Goal: Information Seeking & Learning: Learn about a topic

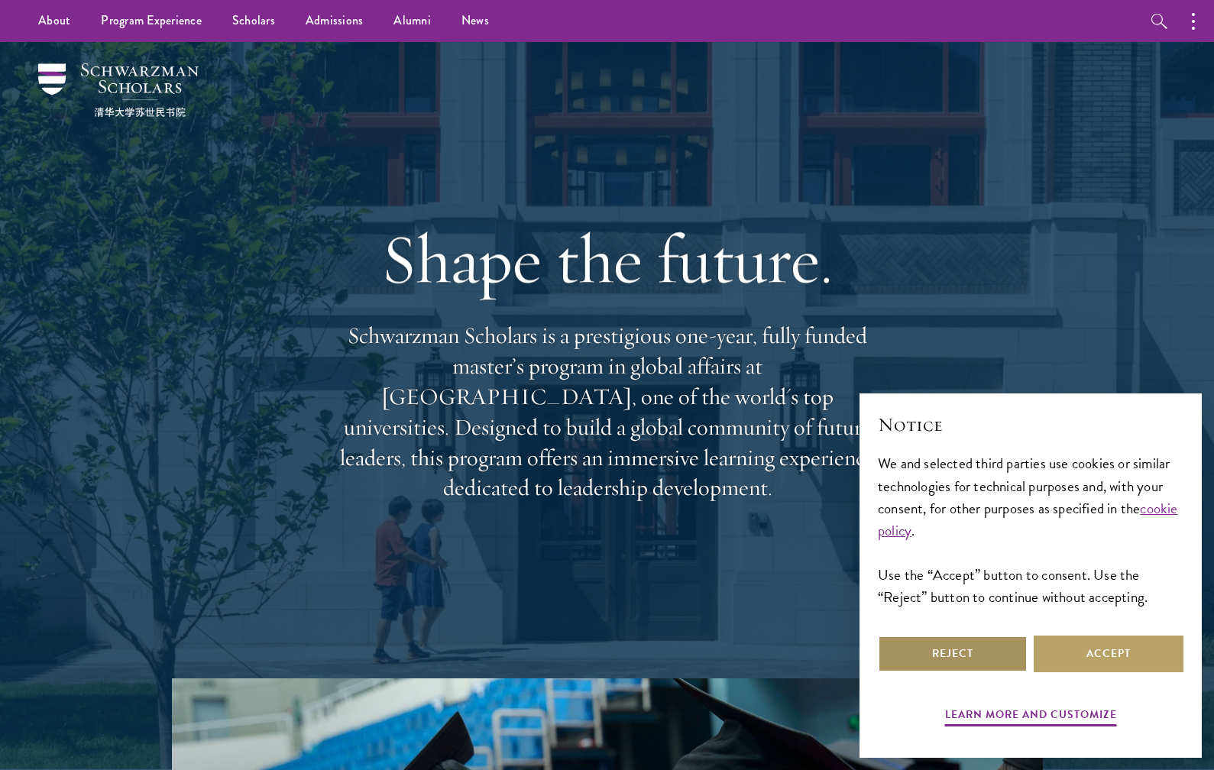
click at [968, 660] on button "Reject" at bounding box center [953, 654] width 150 height 37
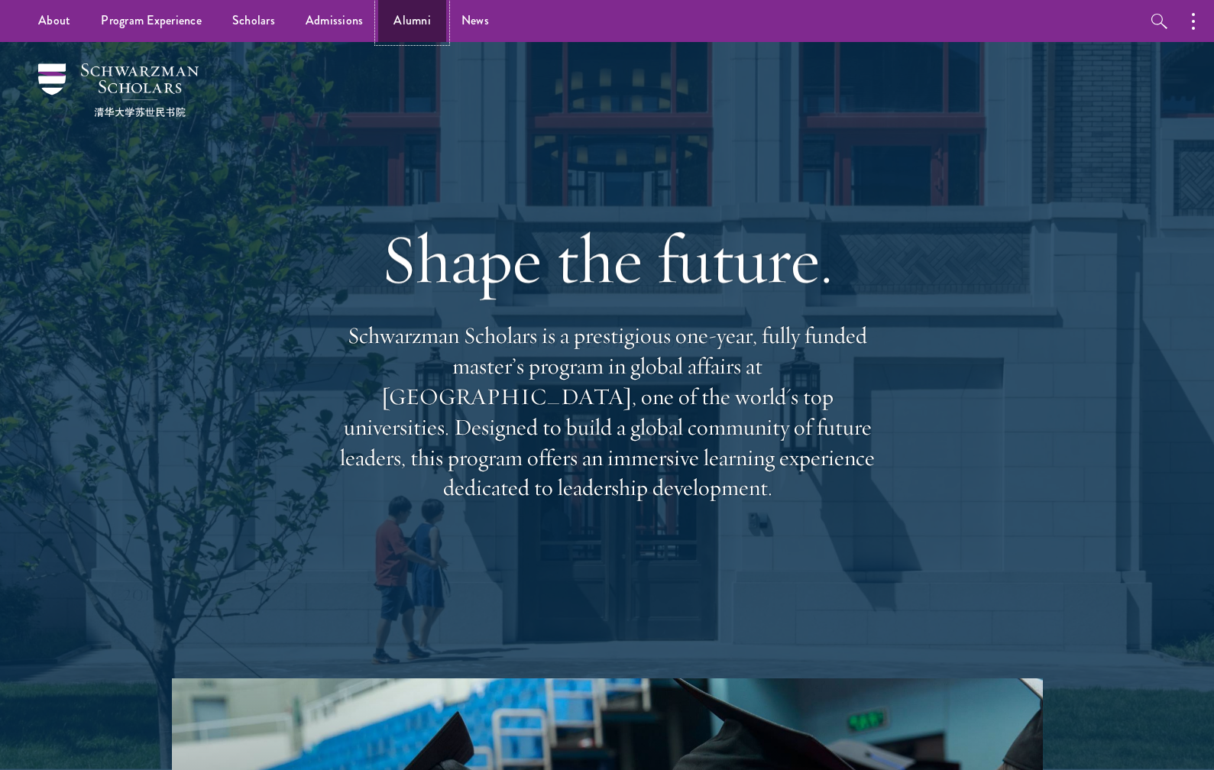
click at [397, 32] on link "Alumni" at bounding box center [412, 21] width 68 height 42
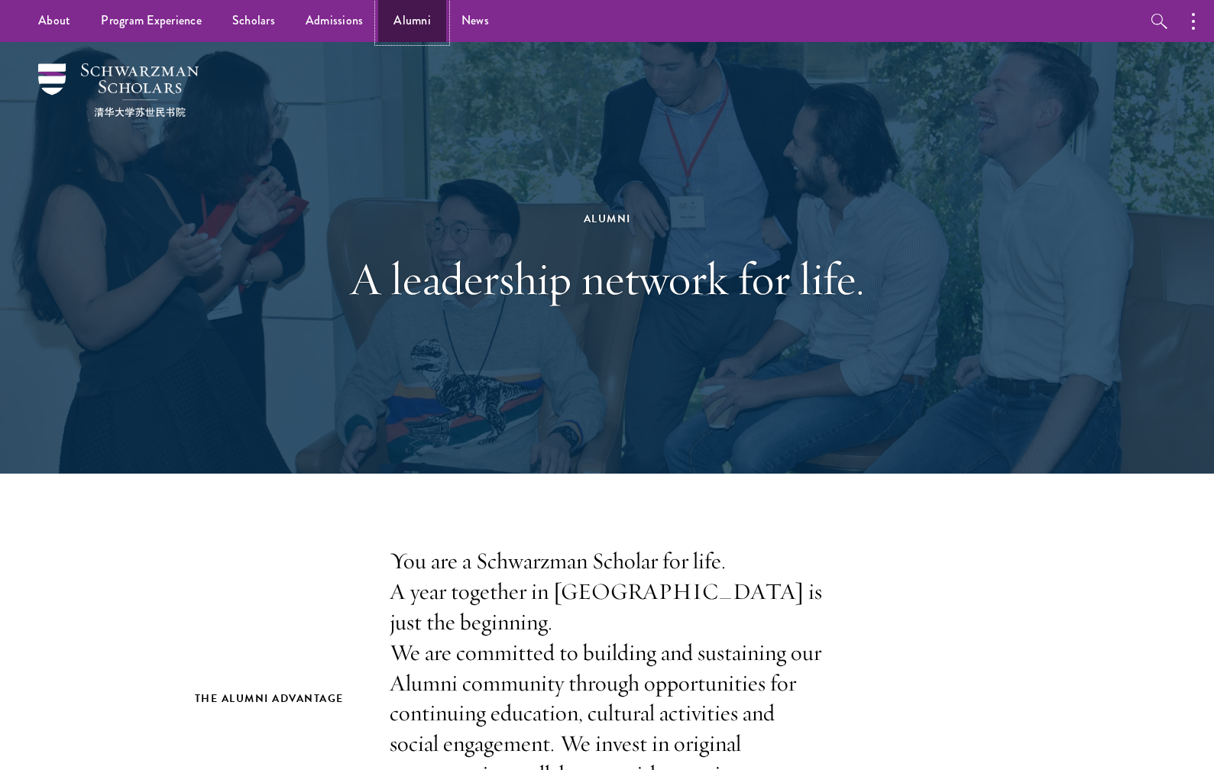
click at [392, 18] on link "Alumni" at bounding box center [412, 21] width 68 height 42
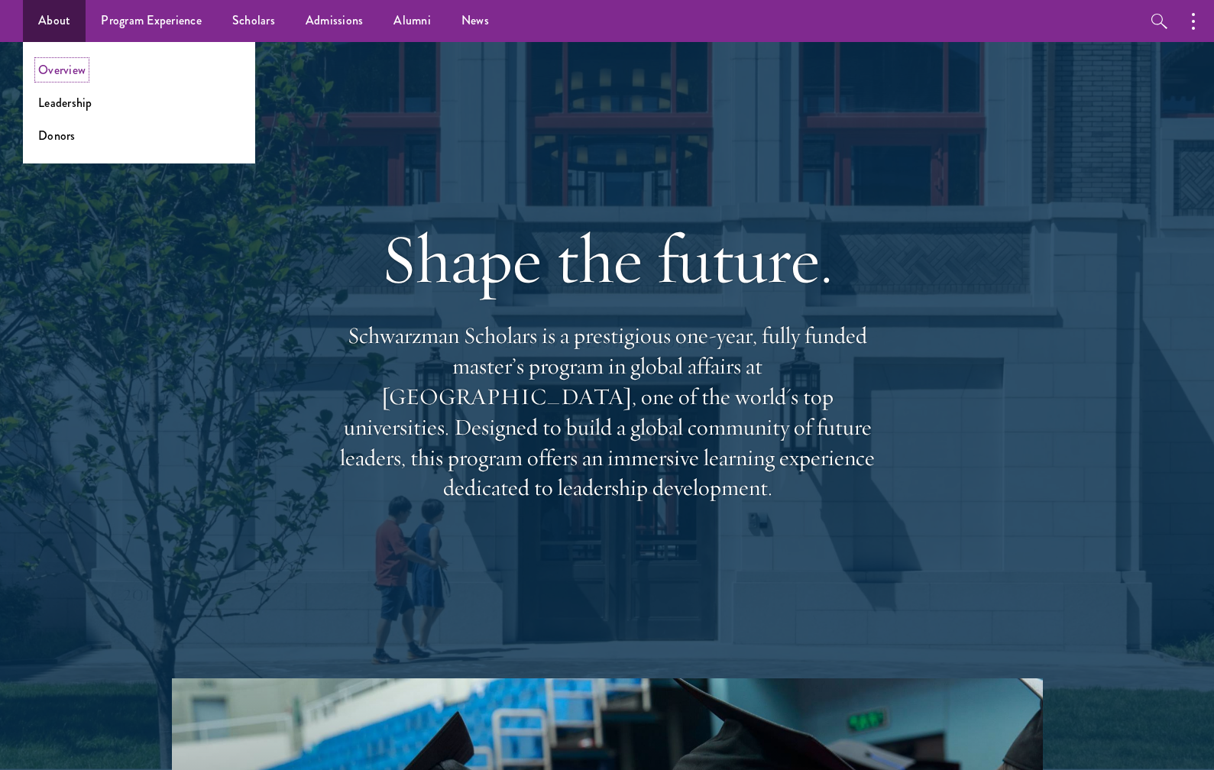
click at [72, 65] on link "Overview" at bounding box center [61, 70] width 47 height 18
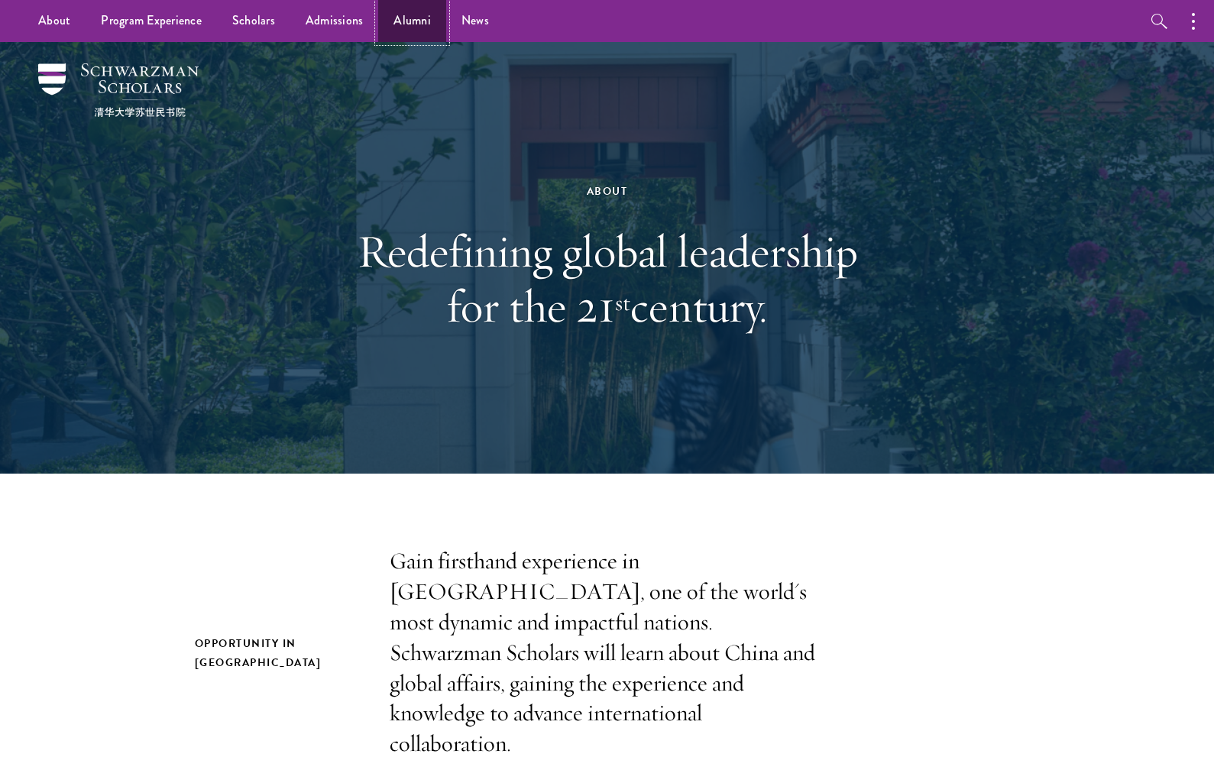
click at [393, 20] on link "Alumni" at bounding box center [412, 21] width 68 height 42
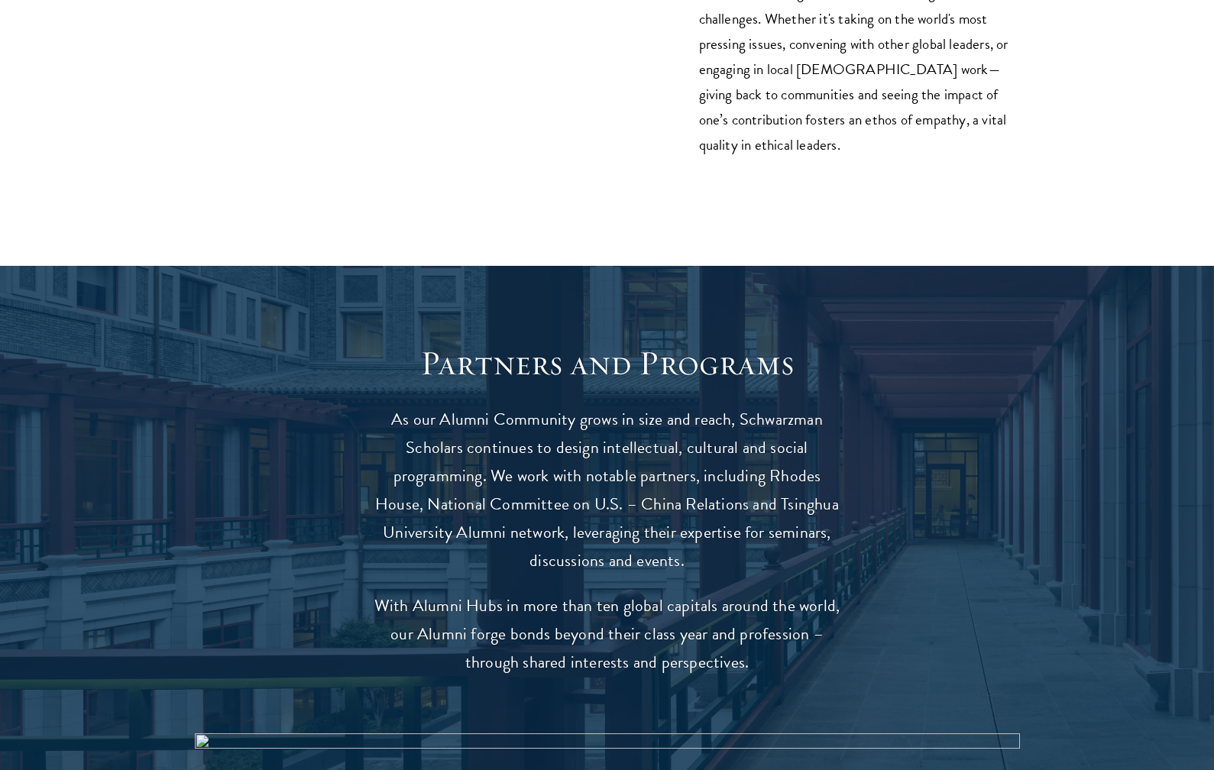
scroll to position [2597, 0]
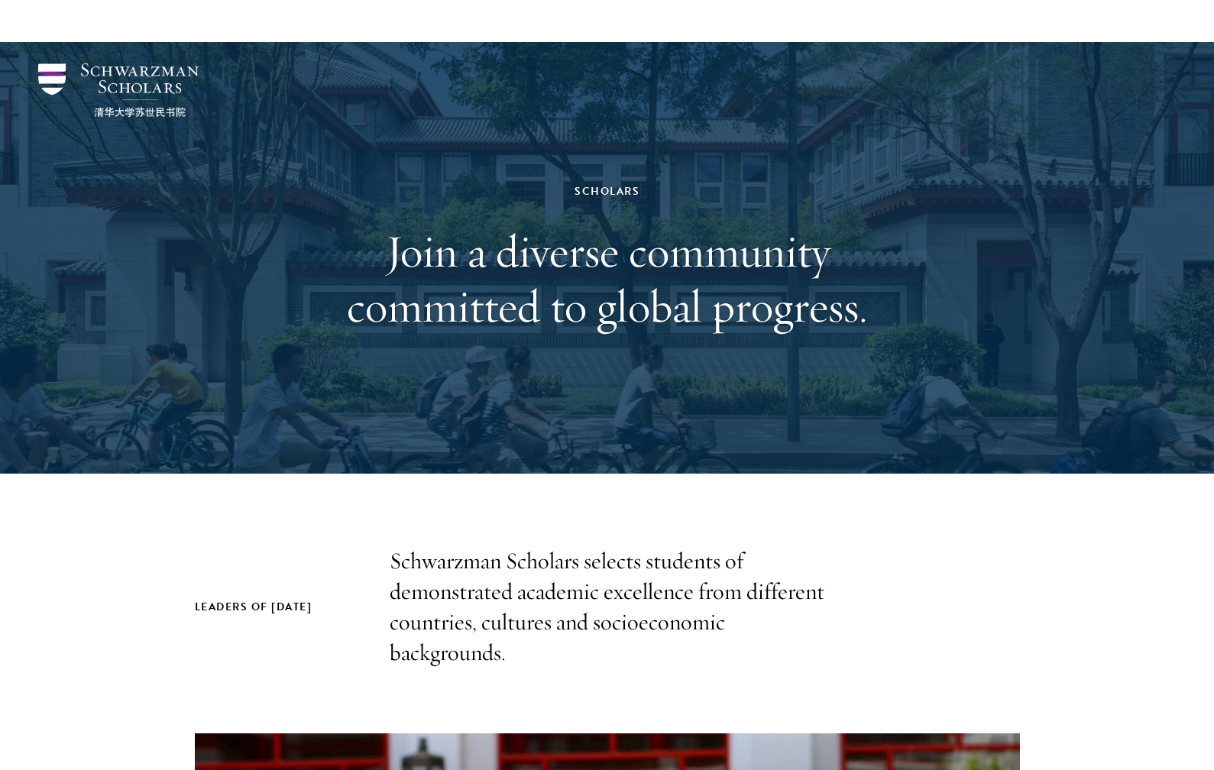
scroll to position [917, 0]
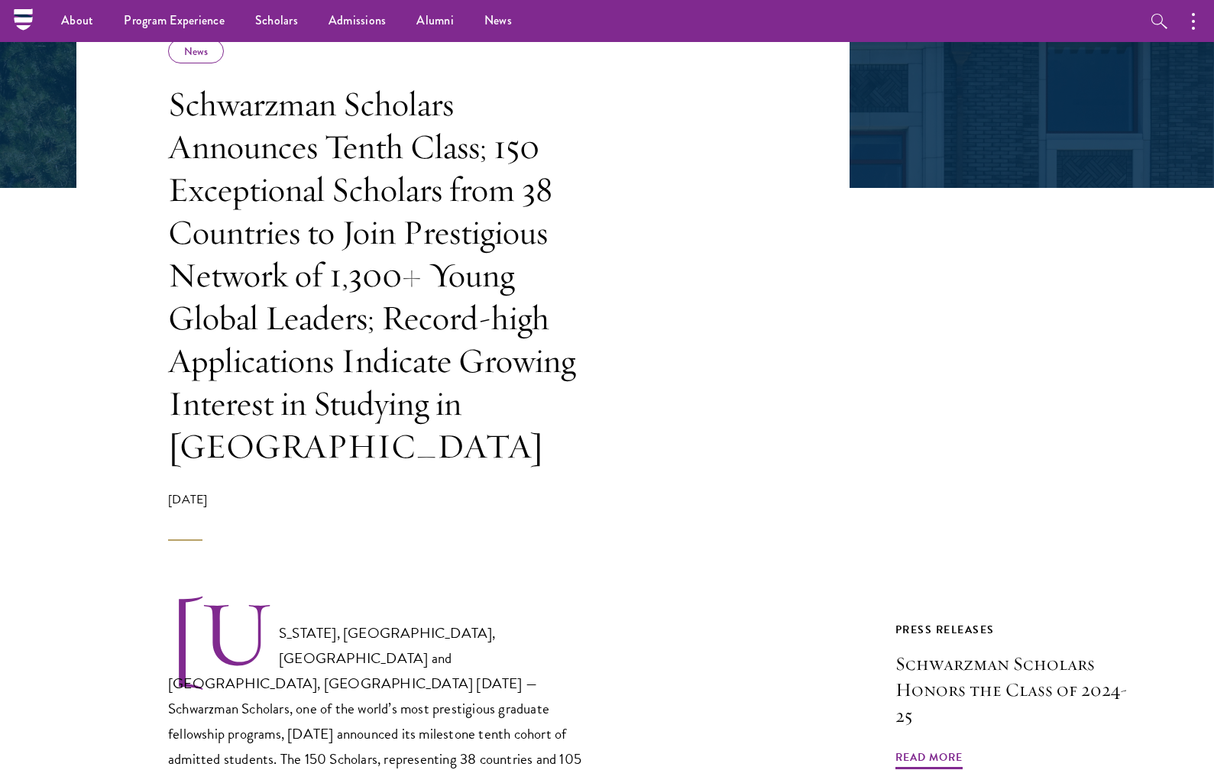
scroll to position [229, 0]
